Goal: Navigation & Orientation: Find specific page/section

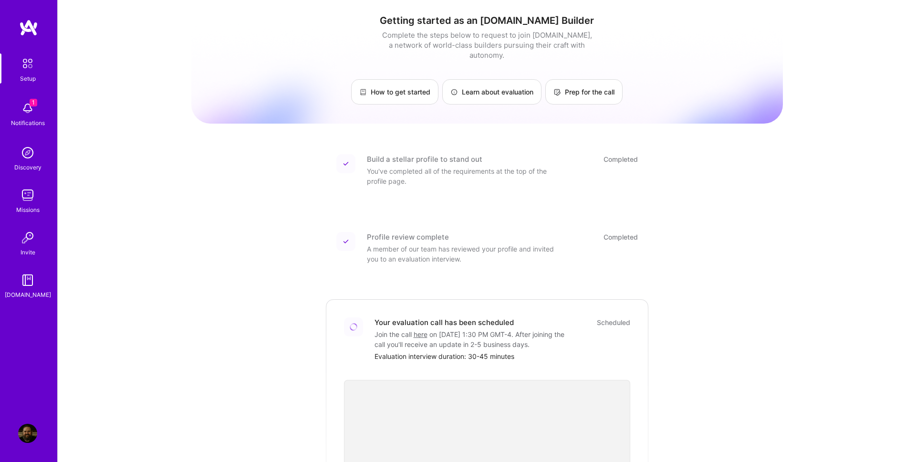
click at [20, 107] on img at bounding box center [27, 108] width 19 height 19
click at [745, 207] on div "1 Setup 1 Notifications Discovery Missions Invite [DOMAIN_NAME] Profile Close M…" at bounding box center [458, 339] width 916 height 678
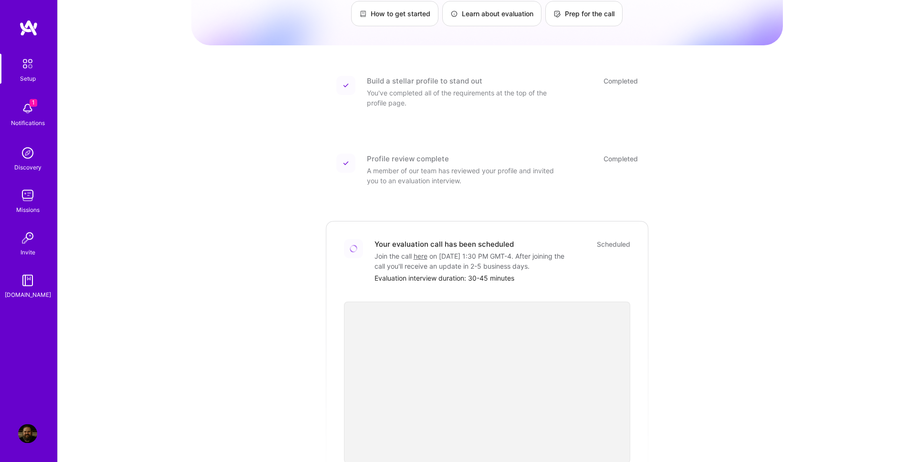
scroll to position [3, 0]
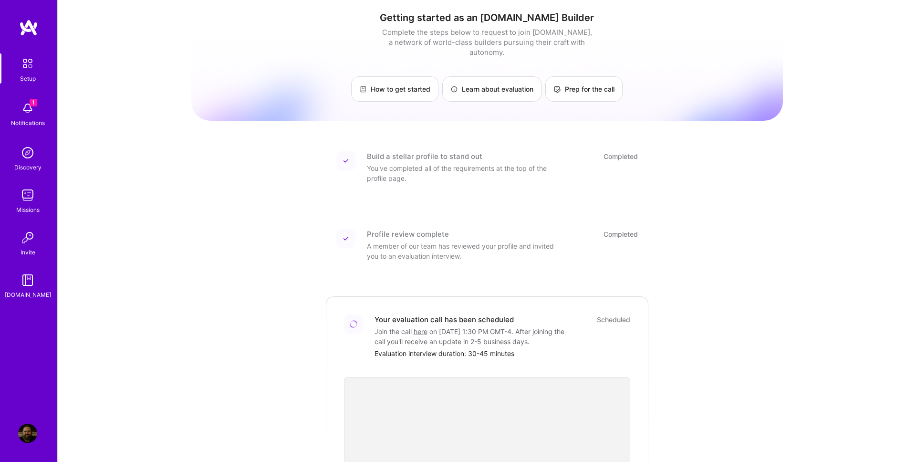
click at [34, 122] on div "Notifications" at bounding box center [28, 123] width 34 height 10
click at [34, 122] on div "Setup 1 Notifications Discovery Missions Invite [DOMAIN_NAME]" at bounding box center [28, 176] width 57 height 246
click at [26, 109] on img at bounding box center [27, 108] width 19 height 19
click at [36, 26] on img at bounding box center [28, 27] width 19 height 17
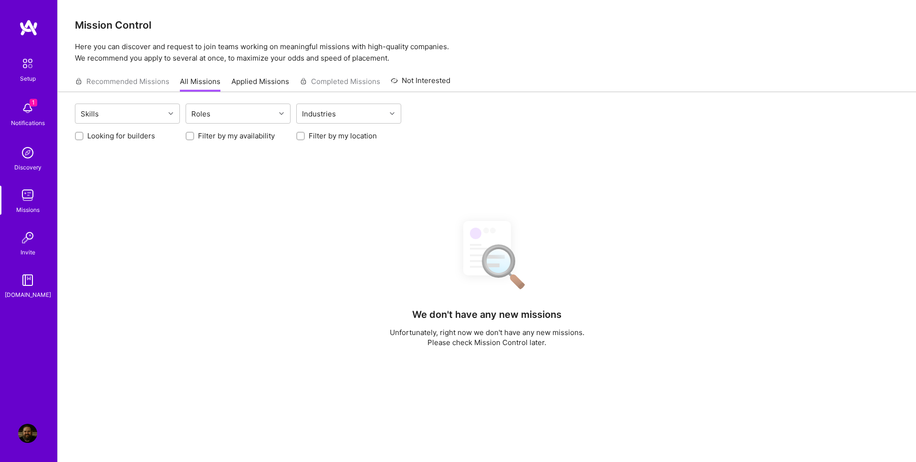
click at [36, 26] on img at bounding box center [28, 27] width 19 height 17
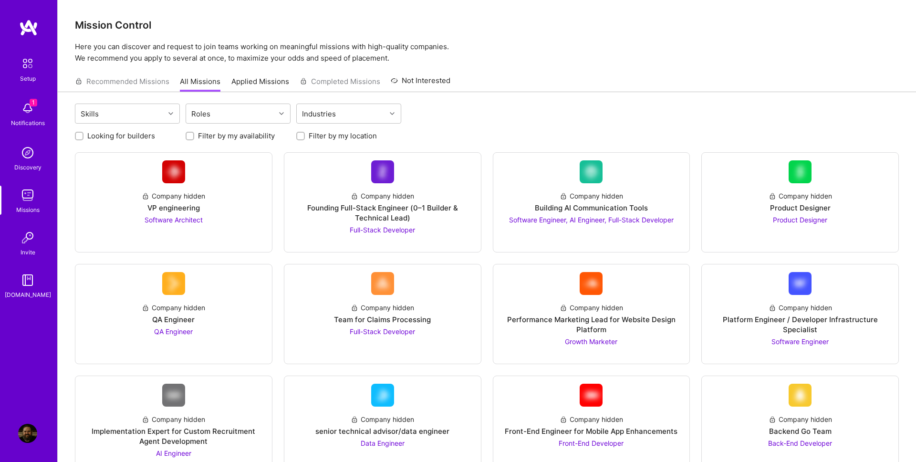
click at [25, 425] on img at bounding box center [27, 433] width 19 height 19
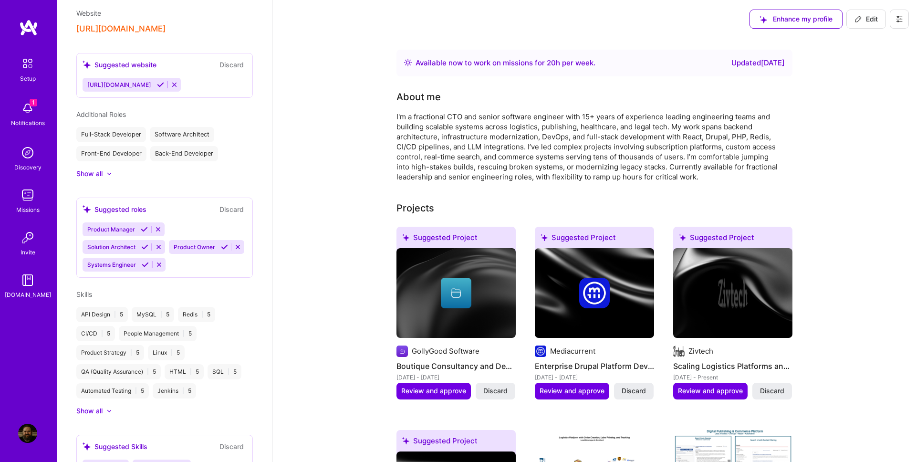
scroll to position [435, 0]
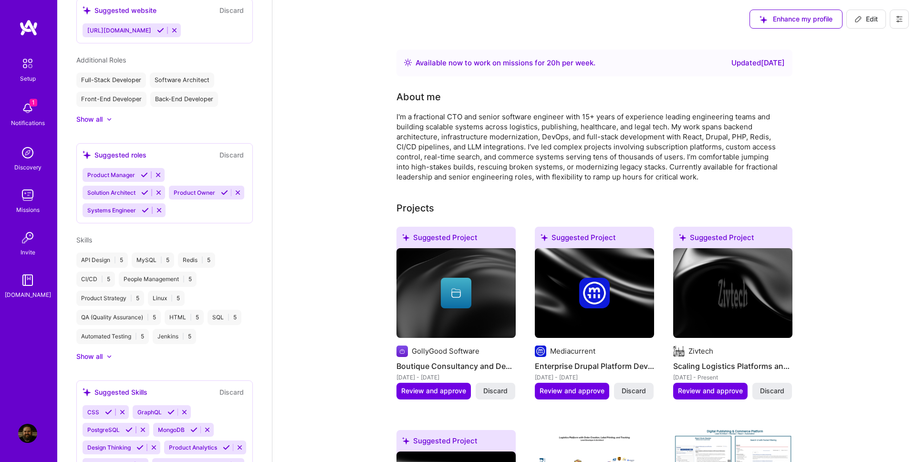
click at [106, 352] on div at bounding box center [105, 357] width 4 height 10
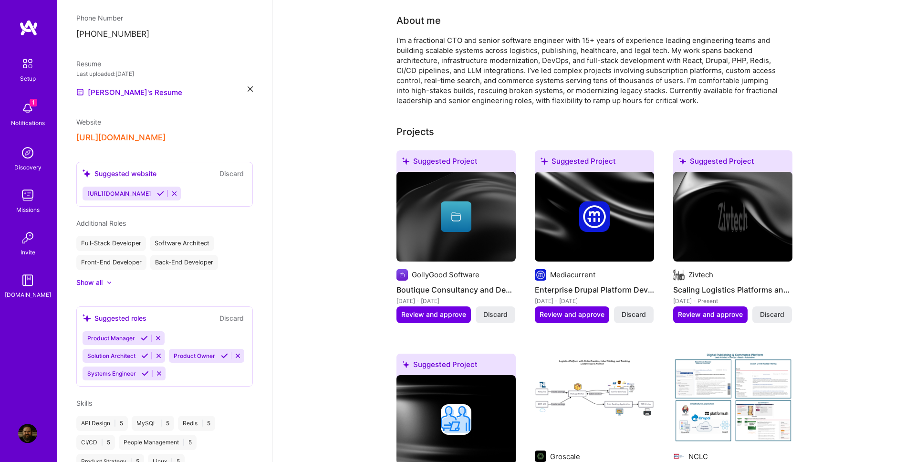
scroll to position [54, 0]
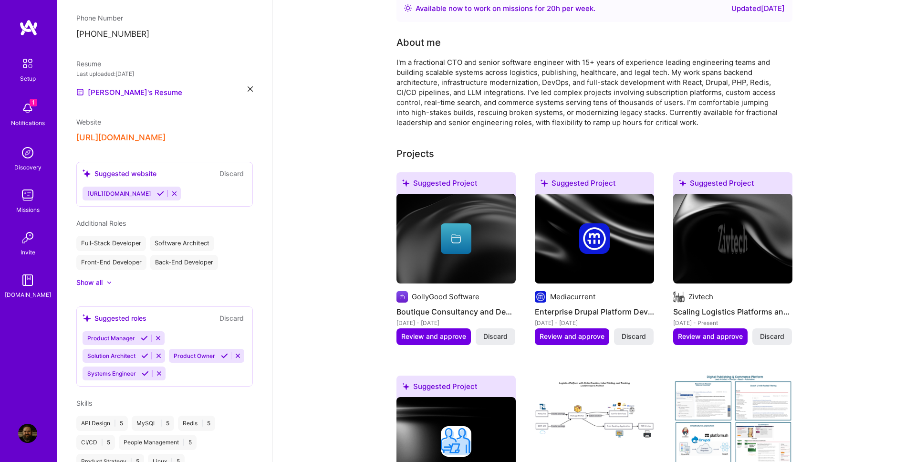
click at [33, 159] on img at bounding box center [27, 152] width 19 height 19
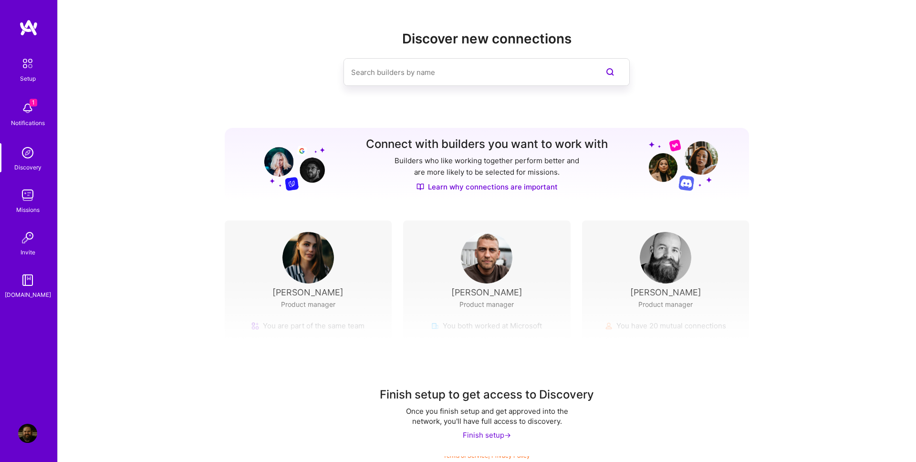
click at [18, 201] on img at bounding box center [27, 195] width 19 height 19
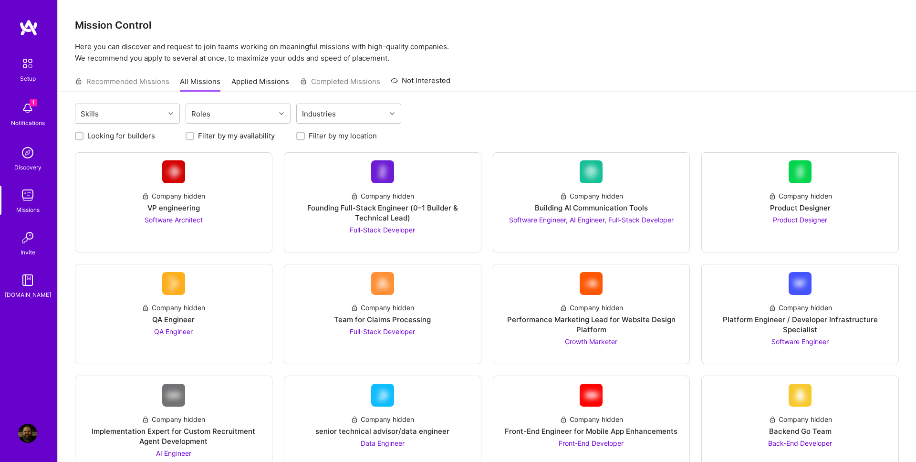
click at [33, 281] on img at bounding box center [27, 280] width 19 height 19
